Goal: Find contact information: Find contact information

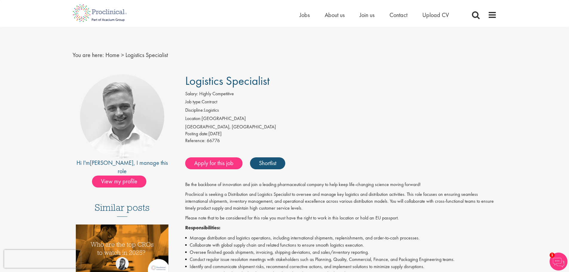
click at [408, 139] on div "Reference: 66776" at bounding box center [340, 141] width 311 height 8
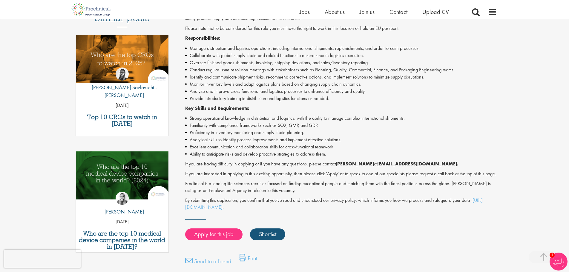
scroll to position [193, 0]
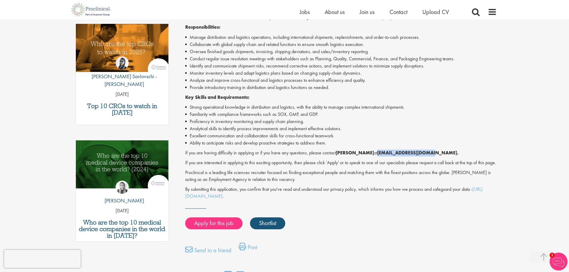
drag, startPoint x: 417, startPoint y: 152, endPoint x: 369, endPoint y: 153, distance: 47.5
click at [377, 153] on strong "[EMAIL_ADDRESS][DOMAIN_NAME]." at bounding box center [417, 153] width 81 height 6
copy strong "[EMAIL_ADDRESS][DOMAIN_NAME]"
drag, startPoint x: 363, startPoint y: 152, endPoint x: 339, endPoint y: 153, distance: 23.9
click at [339, 153] on strong "[PERSON_NAME]" at bounding box center [355, 153] width 38 height 6
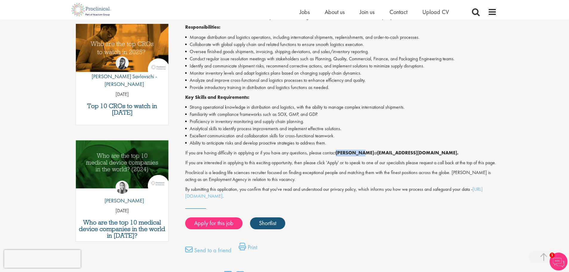
copy strong "[PERSON_NAME]"
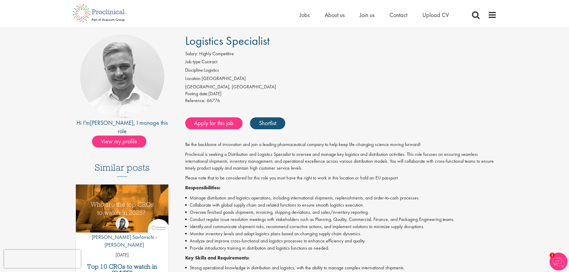
scroll to position [0, 0]
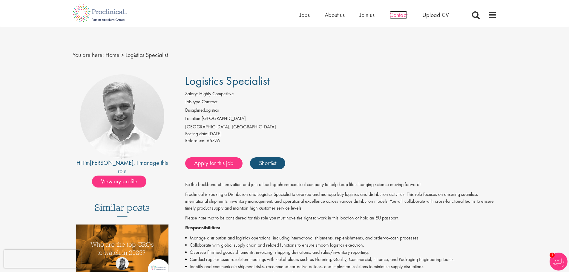
click at [401, 16] on span "Contact" at bounding box center [398, 15] width 18 height 8
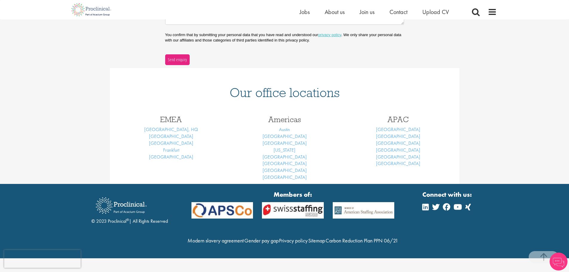
scroll to position [198, 0]
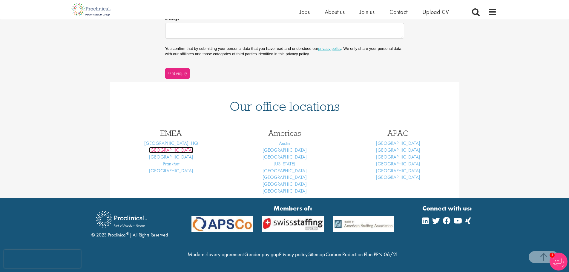
click at [174, 147] on link "Basel" at bounding box center [171, 150] width 44 height 6
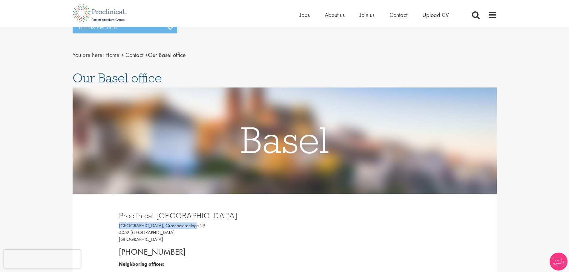
drag, startPoint x: 186, startPoint y: 226, endPoint x: 61, endPoint y: 226, distance: 125.7
copy p "Grosspeter Tower, Grosspeteranlage"
click at [122, 231] on p "Grosspeter Tower, Grosspeteranlage 29 4052 Basel Switzerland" at bounding box center [199, 232] width 161 height 21
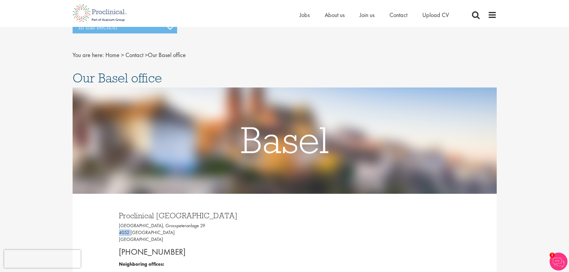
copy p "4052"
drag, startPoint x: 199, startPoint y: 215, endPoint x: 118, endPoint y: 217, distance: 80.9
click at [118, 217] on div "Proclinical Switzerland Grosspeter Tower, Grosspeteranlage 29 4052 Basel Switze…" at bounding box center [199, 256] width 170 height 101
copy h3 "Proclinical Switzerland"
drag, startPoint x: 180, startPoint y: 251, endPoint x: 118, endPoint y: 255, distance: 62.2
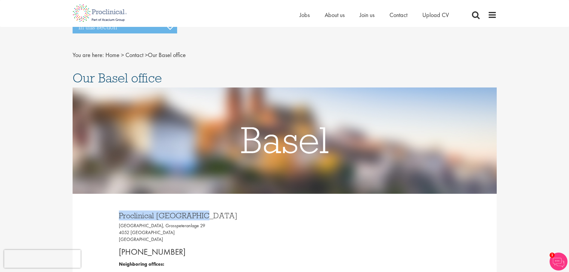
click at [118, 255] on div "Proclinical Switzerland Grosspeter Tower, Grosspeteranlage 29 4052 Basel Switze…" at bounding box center [199, 256] width 170 height 101
copy p "+41 61 508 7070"
